Goal: Check status: Check status

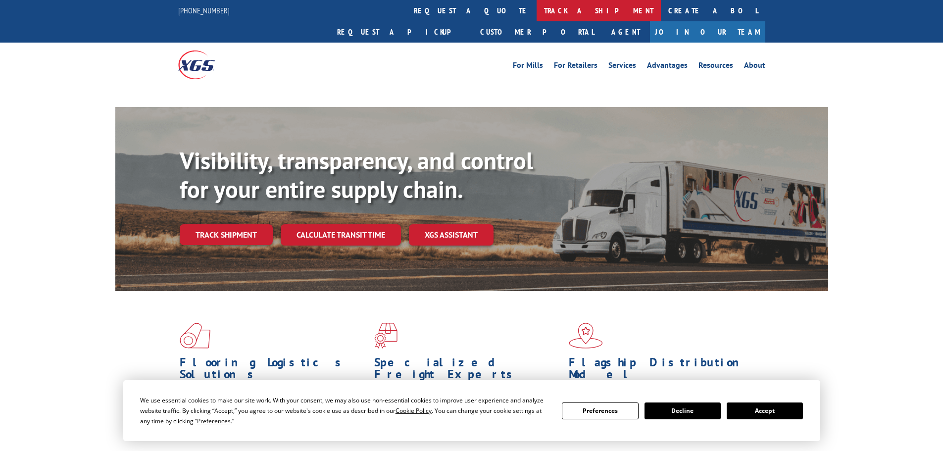
click at [537, 8] on link "track a shipment" at bounding box center [599, 10] width 124 height 21
click at [537, 15] on link "track a shipment" at bounding box center [599, 10] width 124 height 21
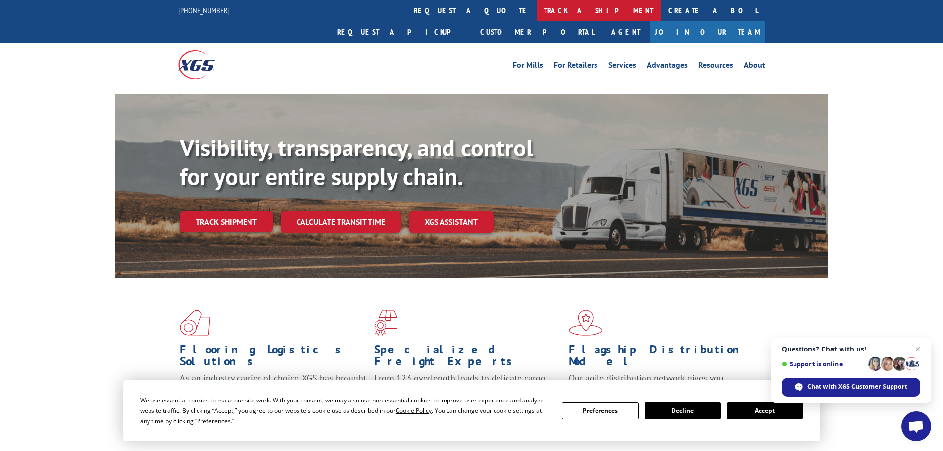
click at [537, 17] on link "track a shipment" at bounding box center [599, 10] width 124 height 21
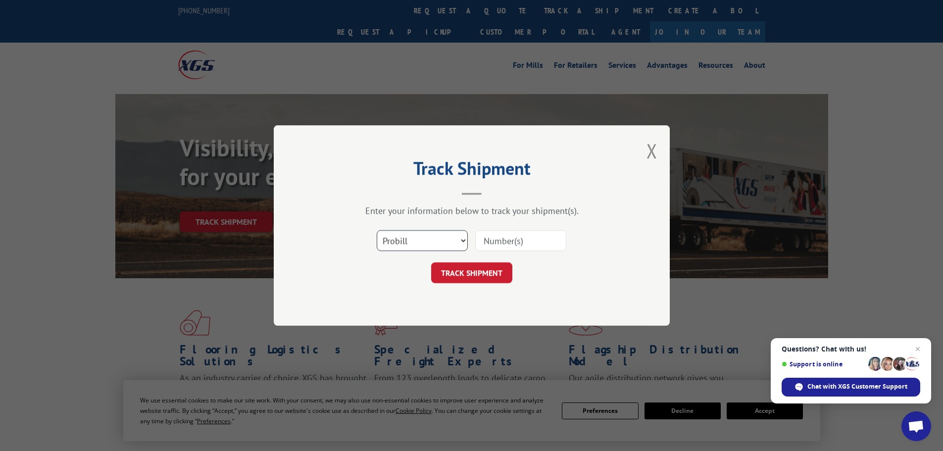
click at [424, 237] on select "Select category... Probill BOL PO" at bounding box center [422, 240] width 91 height 21
select select "bol"
click at [377, 230] on select "Select category... Probill BOL PO" at bounding box center [422, 240] width 91 height 21
click at [508, 233] on input at bounding box center [520, 240] width 91 height 21
paste input "5300996"
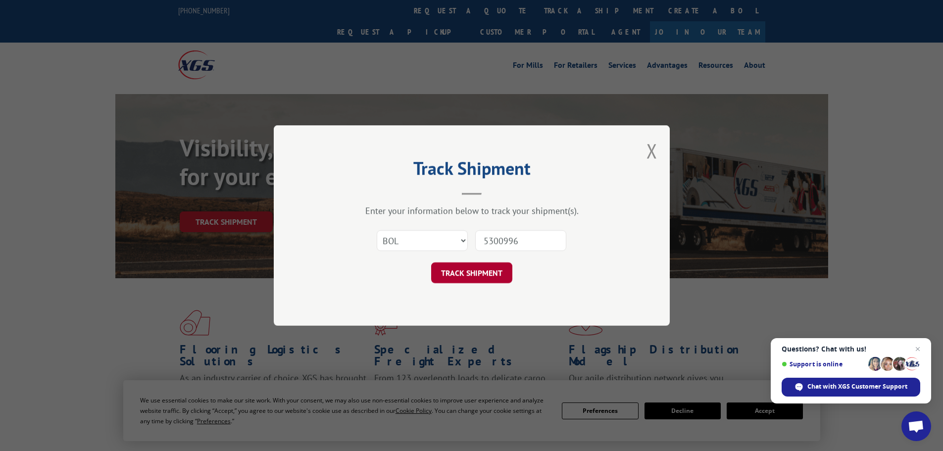
type input "5300996"
click at [486, 273] on button "TRACK SHIPMENT" at bounding box center [471, 272] width 81 height 21
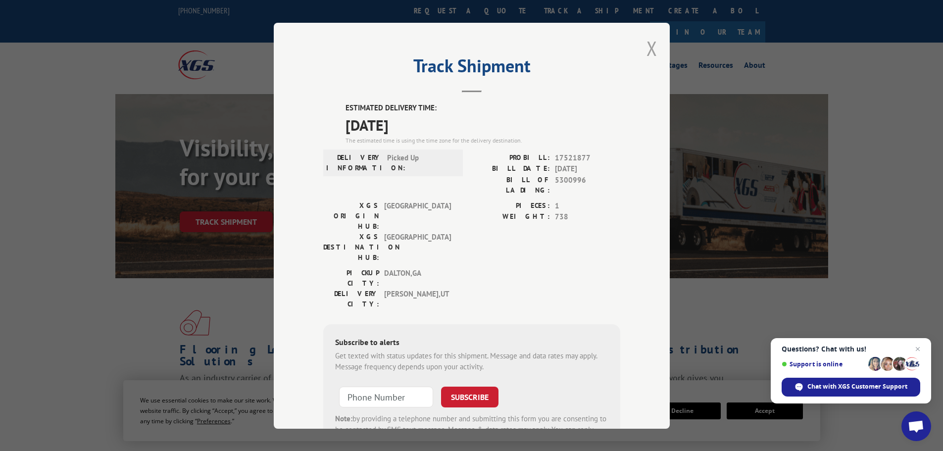
click at [648, 50] on button "Close modal" at bounding box center [652, 48] width 11 height 26
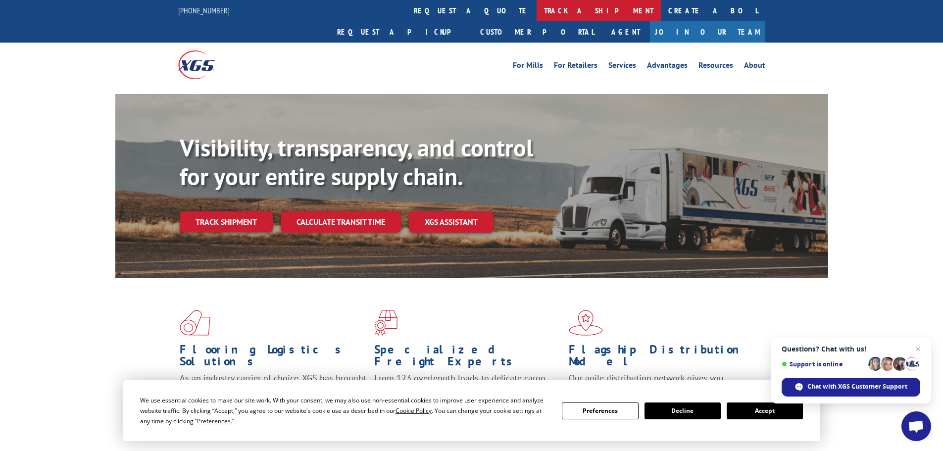
click at [537, 8] on link "track a shipment" at bounding box center [599, 10] width 124 height 21
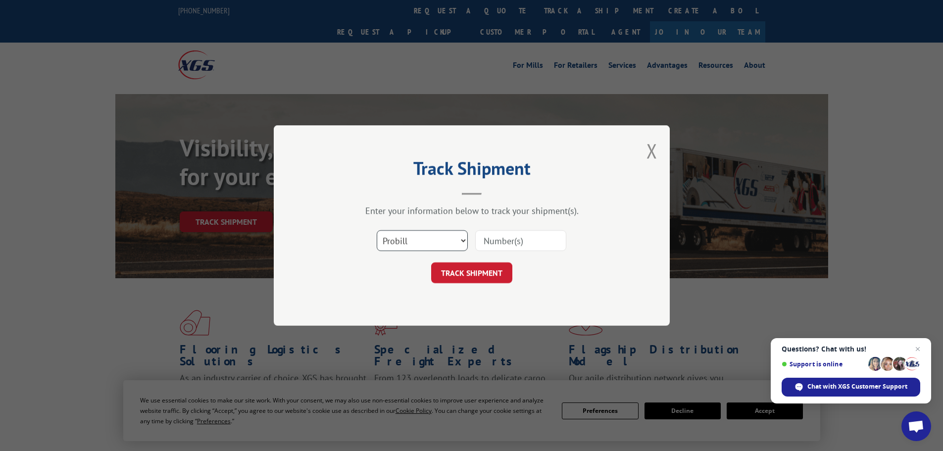
click at [425, 238] on select "Select category... Probill BOL PO" at bounding box center [422, 240] width 91 height 21
select select "bol"
click at [377, 230] on select "Select category... Probill BOL PO" at bounding box center [422, 240] width 91 height 21
click at [507, 240] on input at bounding box center [520, 240] width 91 height 21
paste input "5212943"
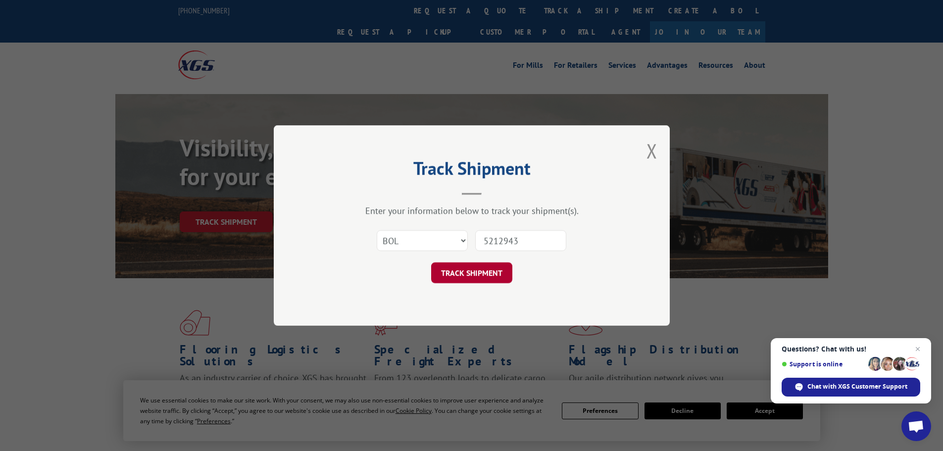
type input "5212943"
click at [492, 273] on button "TRACK SHIPMENT" at bounding box center [471, 272] width 81 height 21
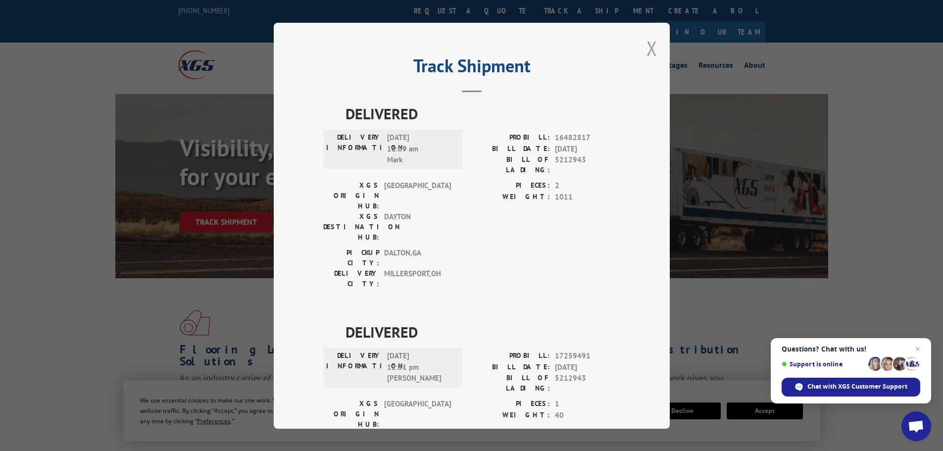
click at [649, 50] on button "Close modal" at bounding box center [652, 48] width 11 height 26
